Goal: Navigation & Orientation: Find specific page/section

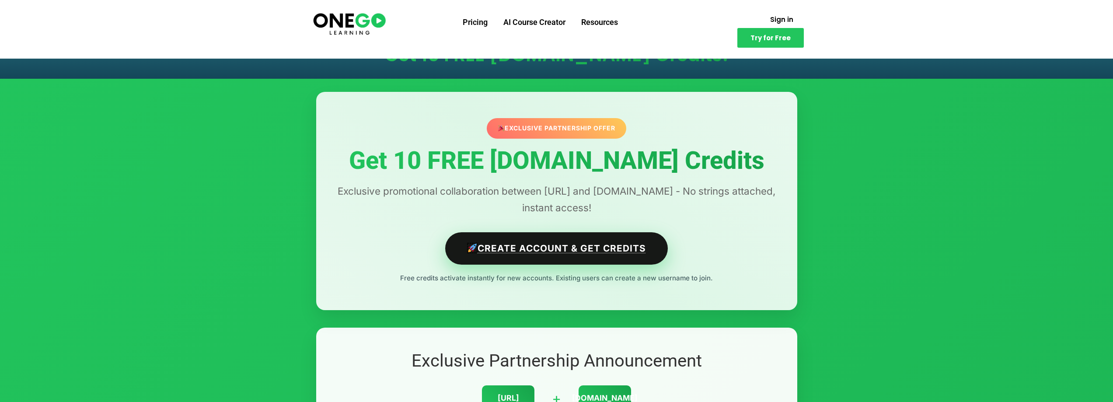
click at [597, 252] on link "Create Account & Get Credits" at bounding box center [556, 248] width 223 height 32
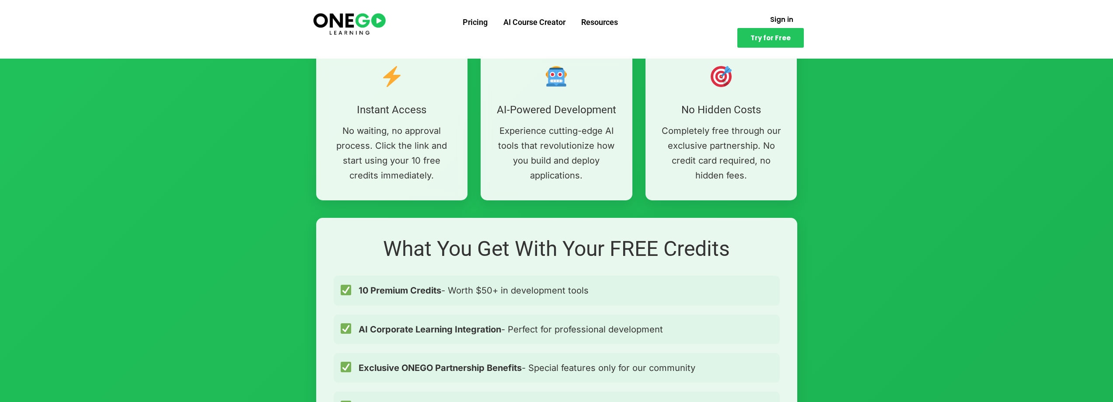
scroll to position [569, 0]
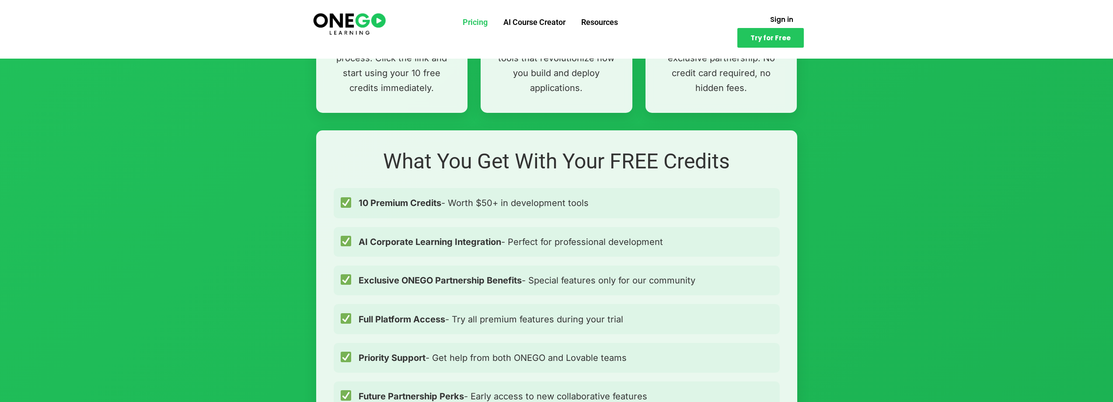
click at [476, 19] on link "Pricing" at bounding box center [475, 22] width 41 height 23
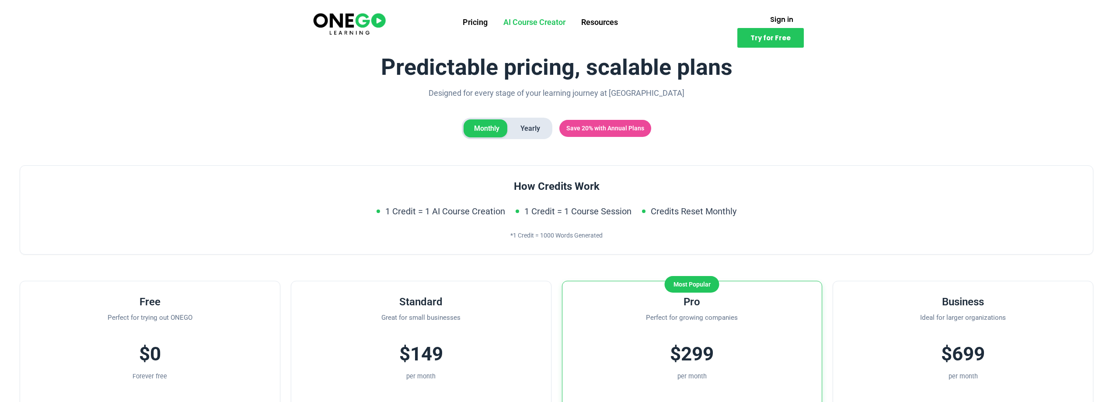
click at [540, 21] on link "AI Course Creator" at bounding box center [535, 22] width 78 height 23
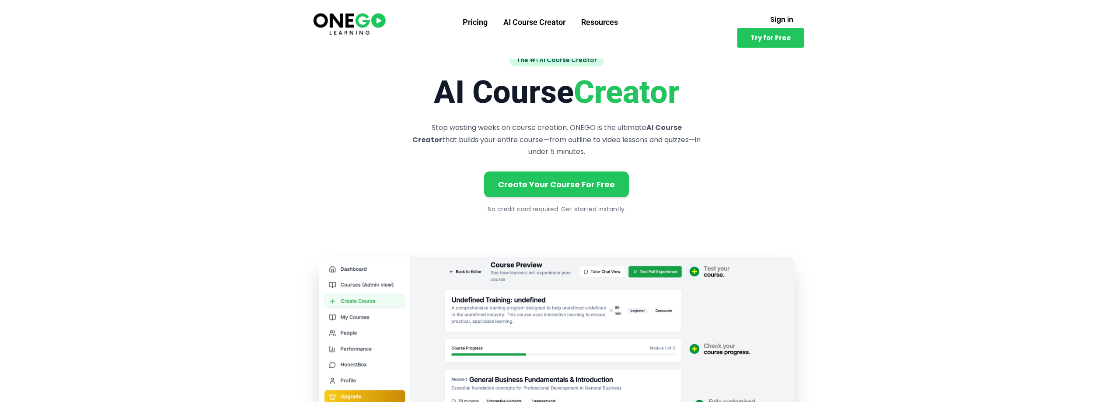
click at [353, 35] on img at bounding box center [349, 23] width 75 height 25
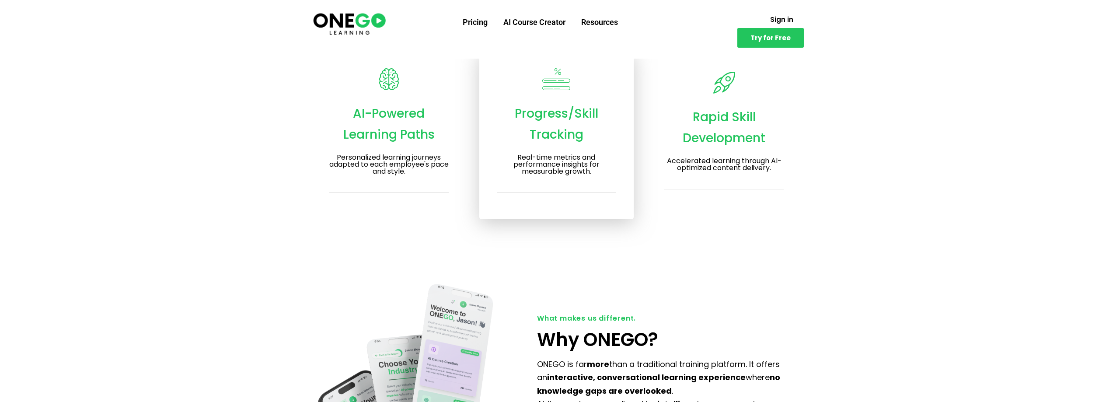
scroll to position [1444, 0]
